Goal: Task Accomplishment & Management: Manage account settings

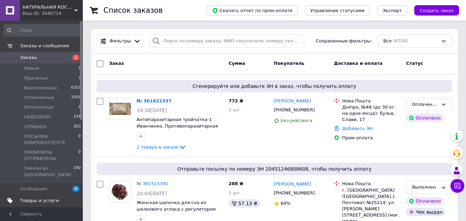
click at [38, 198] on span "Товары и услуги" at bounding box center [39, 201] width 39 height 6
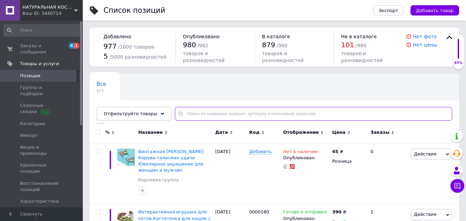
click at [190, 111] on input "text" at bounding box center [313, 114] width 277 height 14
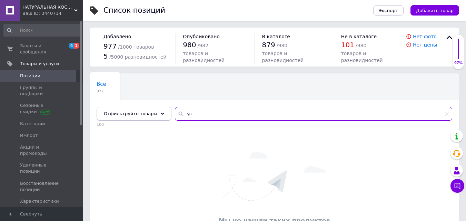
type input "у"
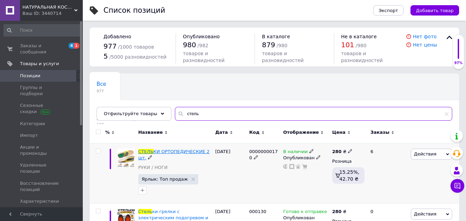
type input "стель"
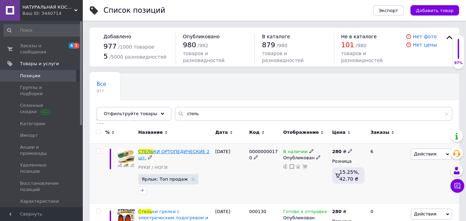
click at [182, 152] on span "КИ ОРТОПЕДИЧЕСКИЕ 2 шт." at bounding box center [173, 154] width 71 height 11
